Goal: Understand process/instructions

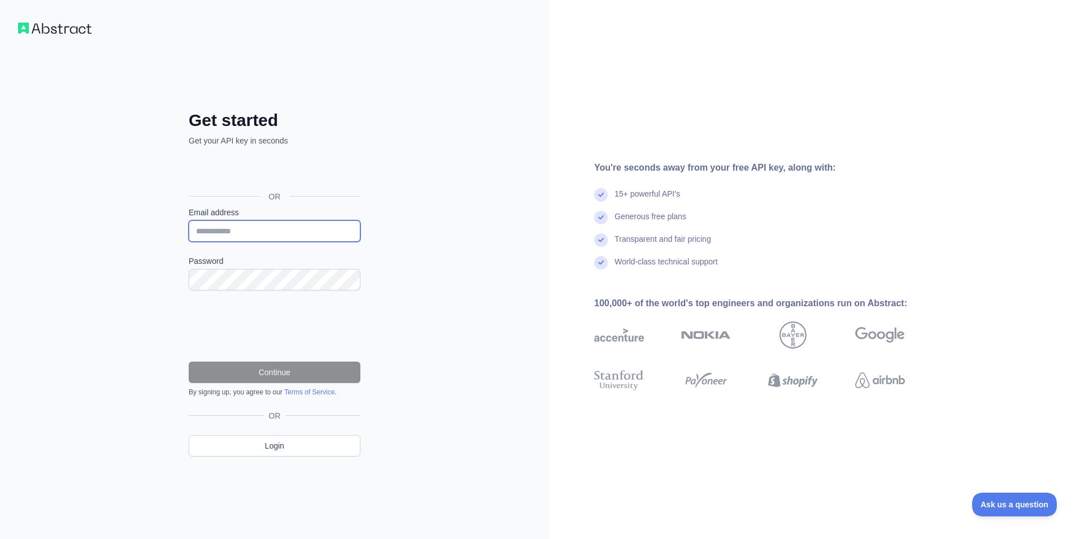
click at [263, 225] on input "Email address" at bounding box center [275, 230] width 172 height 21
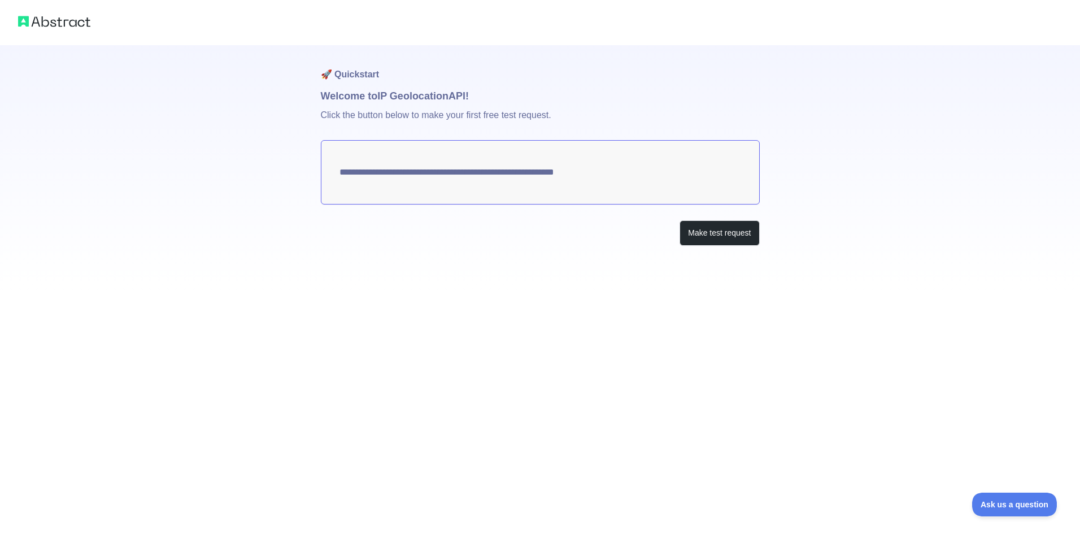
click at [572, 175] on textarea "**********" at bounding box center [540, 172] width 439 height 64
click at [717, 238] on button "Make test request" at bounding box center [719, 232] width 80 height 25
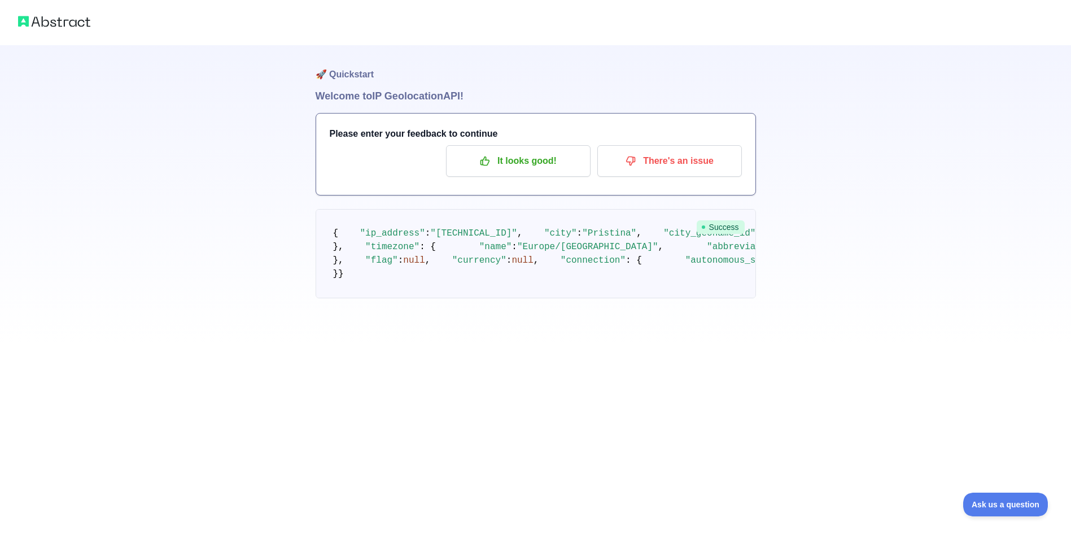
scroll to position [226, 0]
drag, startPoint x: 348, startPoint y: 211, endPoint x: 464, endPoint y: 223, distance: 116.9
click at [464, 223] on pre "{ "ip_address" : "[TECHNICAL_ID]" , "city" : "Pristina" , "city_geoname_id" : 7…" at bounding box center [536, 253] width 441 height 89
copy code ""longitude" : 21.169 , "latitude" : 42.6631 ,"
click at [539, 298] on pre "{ "ip_address" : "[TECHNICAL_ID]" , "city" : "Pristina" , "city_geoname_id" : 7…" at bounding box center [536, 253] width 441 height 89
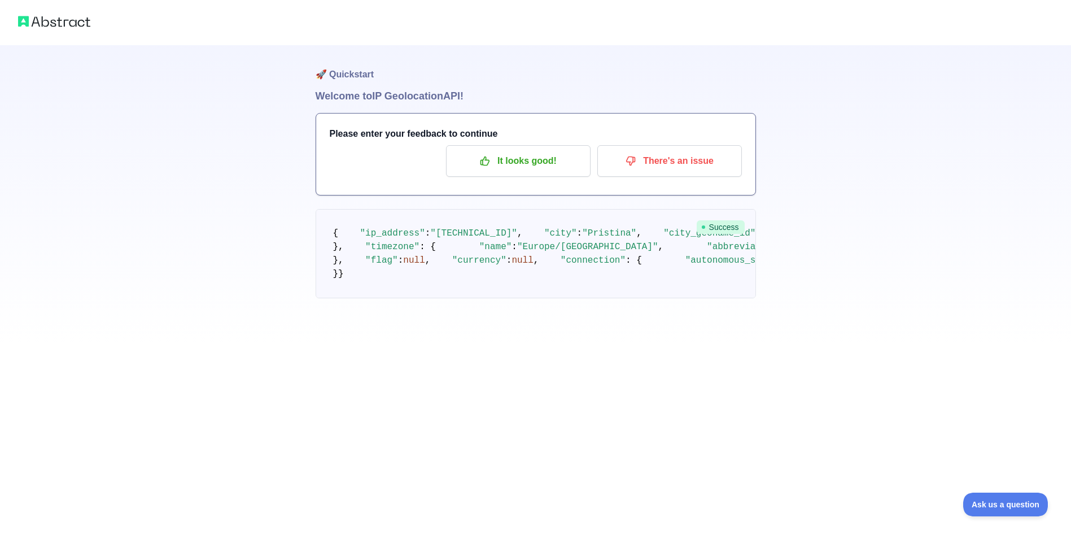
scroll to position [0, 0]
